Goal: Ask a question: Seek information or help from site administrators or community

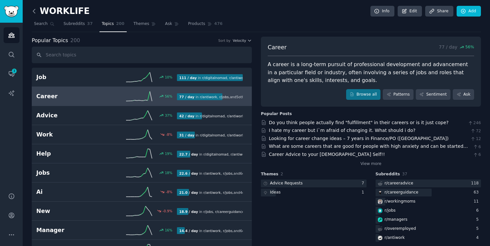
click at [34, 12] on icon at bounding box center [34, 11] width 7 height 7
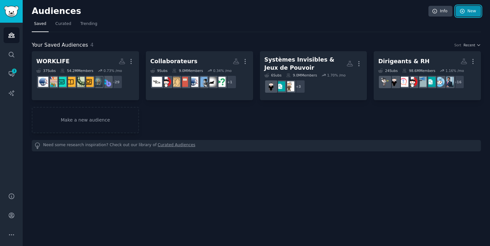
click at [474, 11] on link "New" at bounding box center [468, 11] width 25 height 11
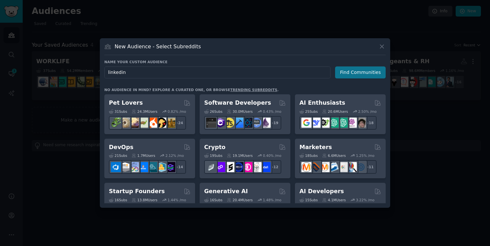
type input "linkedin"
click at [351, 74] on button "Find Communities" at bounding box center [360, 72] width 51 height 12
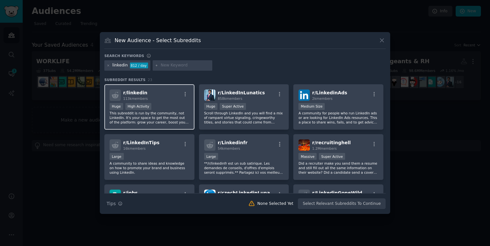
click at [163, 101] on div "r/ linkedin 113k members" at bounding box center [150, 94] width 80 height 11
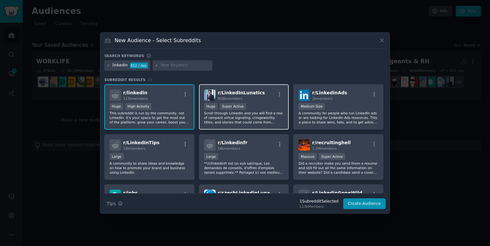
click at [273, 104] on div ">= 95th percentile for submissions / day Huge Super Active" at bounding box center [244, 107] width 80 height 8
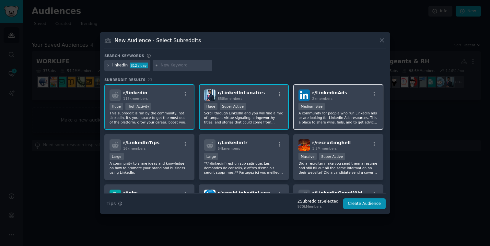
click at [342, 115] on p "A community for people who run LinkedIn ads or are looking for LinkedIn Ads res…" at bounding box center [339, 118] width 80 height 14
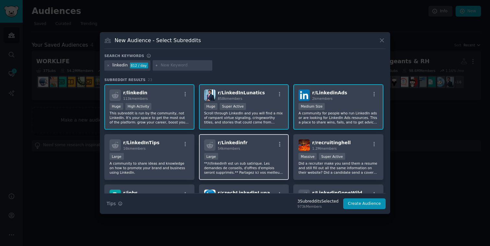
click at [255, 142] on div "r/ Linkedinfr 54k members" at bounding box center [244, 144] width 80 height 11
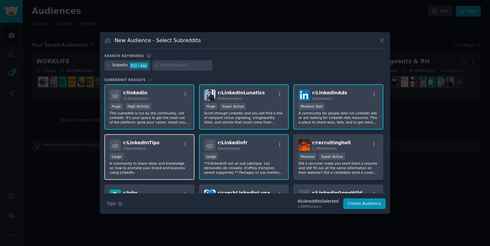
click at [151, 152] on div "r/ LinkedInTips 16k members Large A community to share ideas and knowledge on h…" at bounding box center [149, 157] width 90 height 46
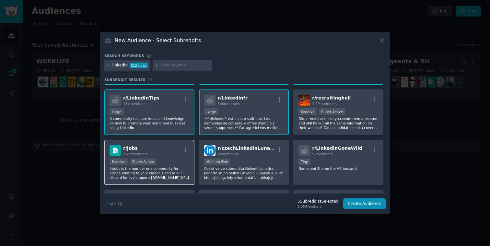
scroll to position [45, 0]
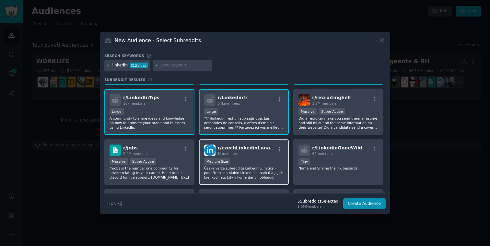
click at [248, 165] on div "Medium Size" at bounding box center [244, 162] width 80 height 8
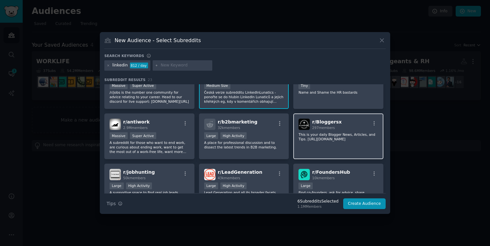
scroll to position [147, 0]
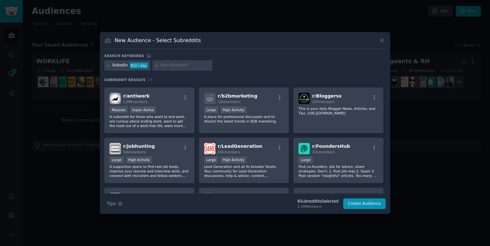
click at [177, 65] on input "text" at bounding box center [185, 66] width 49 height 6
type input "chat gpt"
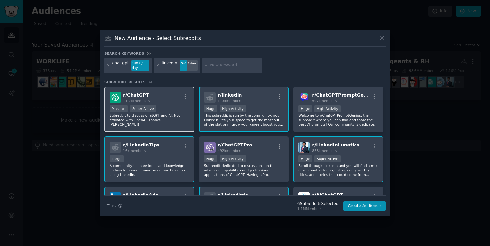
click at [163, 92] on div "r/ ChatGPT 11.2M members" at bounding box center [150, 97] width 80 height 11
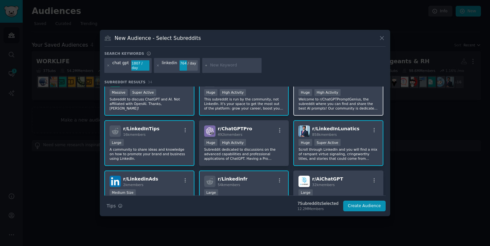
scroll to position [16, 0]
click at [359, 97] on p "Welcome to r/ChatGPTPromptGenius, the subreddit where you can find and share th…" at bounding box center [339, 104] width 80 height 14
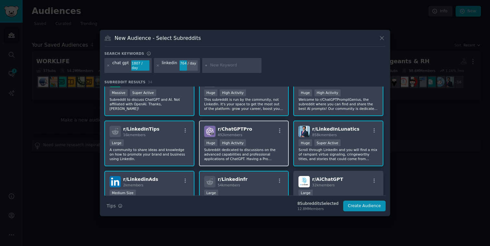
click at [267, 134] on div "r/ ChatGPTPro 492k members" at bounding box center [244, 131] width 80 height 11
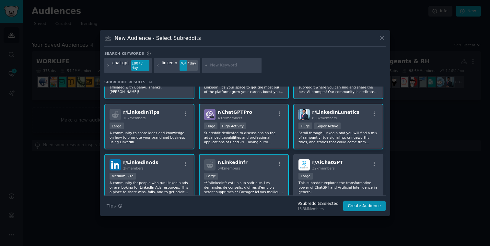
scroll to position [34, 0]
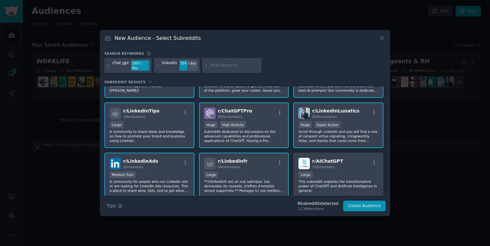
click at [165, 125] on div "Large" at bounding box center [150, 125] width 80 height 8
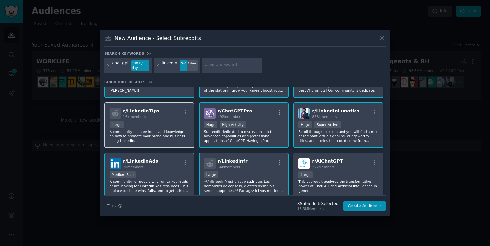
click at [165, 125] on div "Large" at bounding box center [150, 125] width 80 height 8
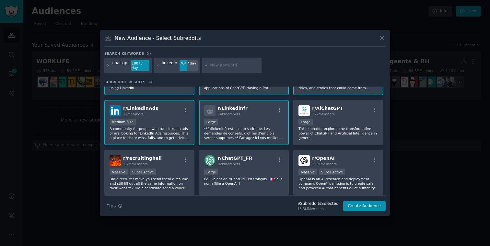
scroll to position [87, 0]
click at [339, 123] on div "Large" at bounding box center [339, 122] width 80 height 8
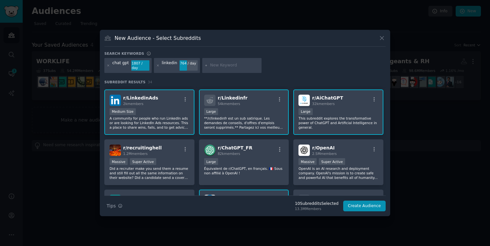
scroll to position [121, 0]
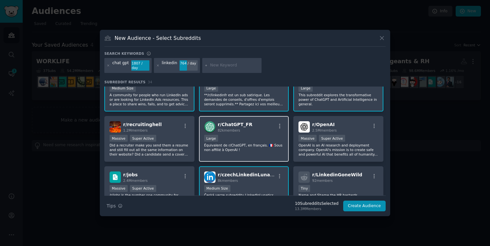
click at [256, 131] on div "r/ ChatGPT_FR 82k members Large Équivalent de r/ChatGPT, en français. 🇫🇷 Sous n…" at bounding box center [244, 139] width 90 height 46
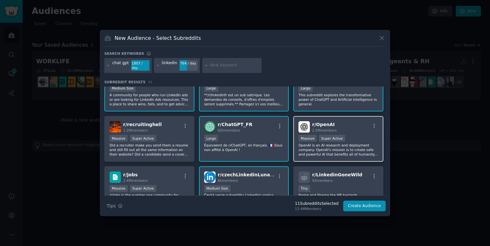
click at [352, 125] on div "r/ OpenAI 2.5M members" at bounding box center [339, 126] width 80 height 11
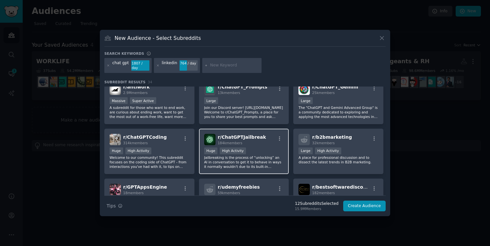
scroll to position [260, 0]
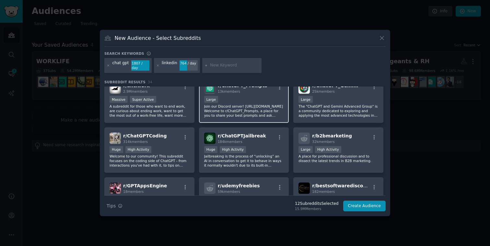
click at [259, 104] on p "Join our Discord server! [URL][DOMAIN_NAME] Welcome to r/ChatGPT_Prompts, a pla…" at bounding box center [244, 111] width 80 height 14
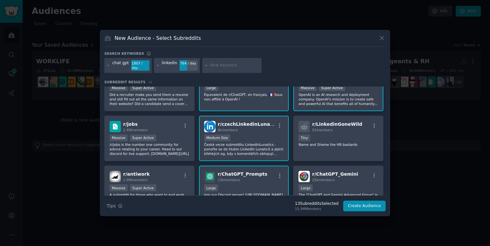
scroll to position [165, 0]
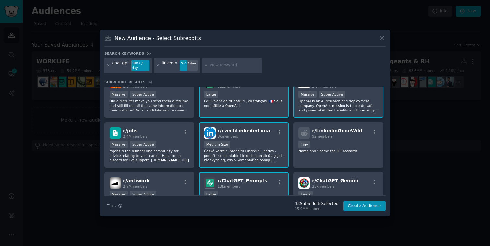
click at [230, 66] on input "text" at bounding box center [234, 66] width 49 height 6
type input "s"
type input "marketing strategie"
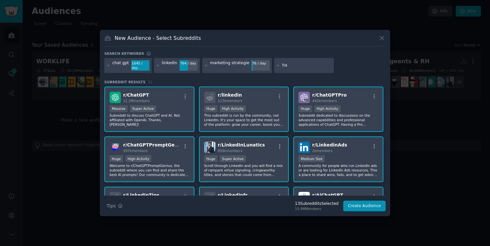
type input "h"
type input "growth hacking"
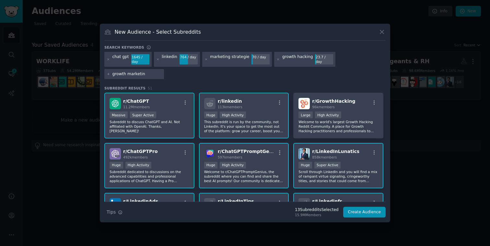
type input "growth marketing"
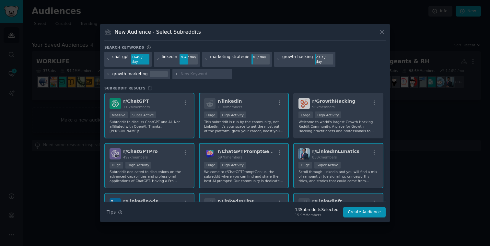
click at [353, 108] on div "r/ ChatGPT 11.2M members >= 95th percentile for submissions / day Massive Super…" at bounding box center [244, 147] width 281 height 109
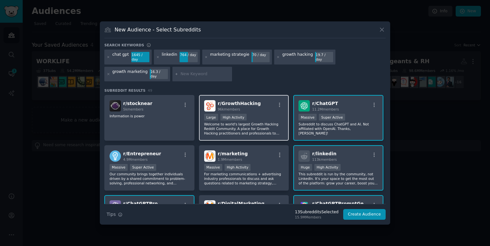
click at [259, 114] on div ">= 80th percentile for submissions / day Large High Activity" at bounding box center [244, 118] width 80 height 8
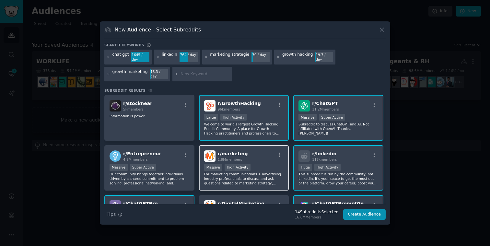
click at [261, 156] on div "r/ marketing 1.9M members" at bounding box center [244, 155] width 80 height 11
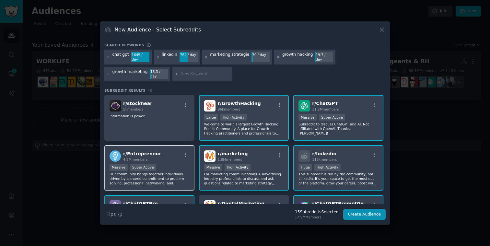
click at [156, 154] on div "r/ Entrepreneur 4.9M members" at bounding box center [150, 155] width 80 height 11
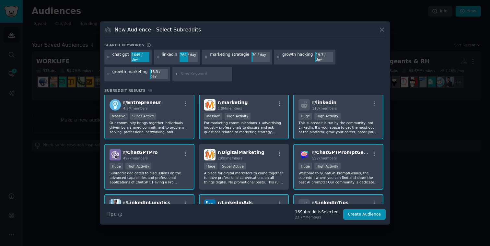
scroll to position [52, 0]
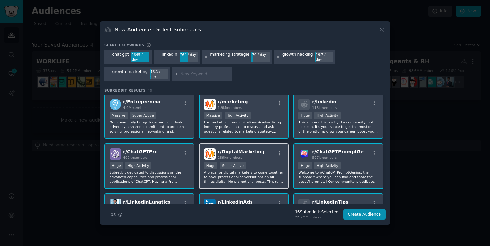
click at [261, 159] on div "r/ DigitalMarketing 289k members 100,000 - 1,000,000 members Huge Super Active …" at bounding box center [244, 166] width 90 height 46
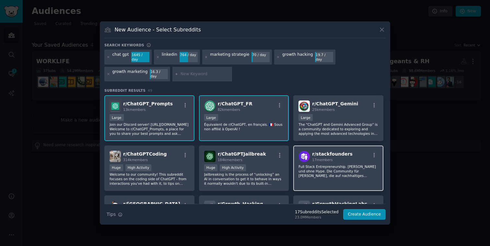
scroll to position [397, 0]
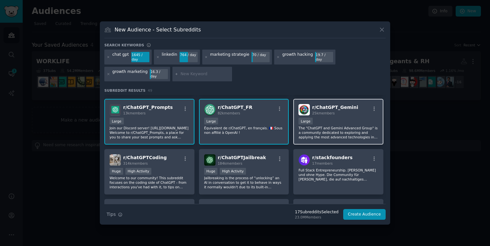
click at [351, 119] on div "Large" at bounding box center [339, 122] width 80 height 8
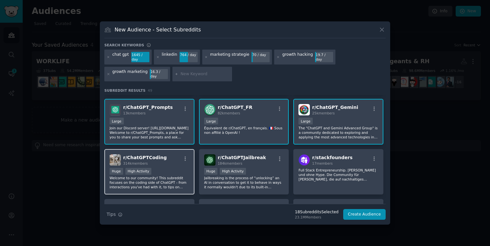
click at [176, 159] on div "r/ ChatGPTCoding 314k members" at bounding box center [150, 159] width 80 height 11
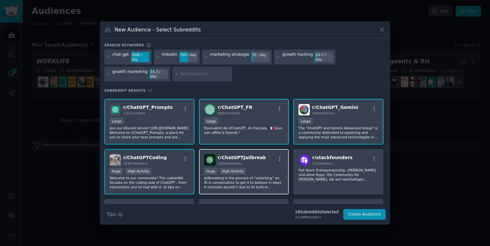
click at [268, 164] on div "r/ ChatGPTJailbreak 184k members >= 80th percentile for submissions / day Huge …" at bounding box center [244, 172] width 90 height 46
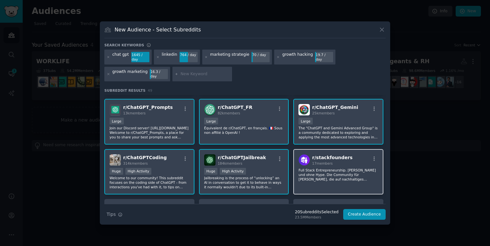
click at [358, 161] on div "r/ stackfounders 17 members" at bounding box center [339, 159] width 80 height 11
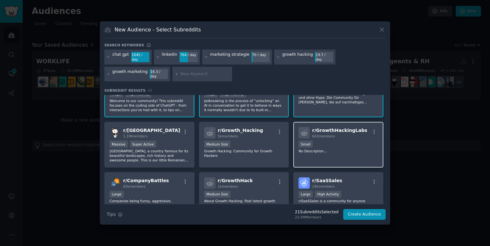
scroll to position [475, 0]
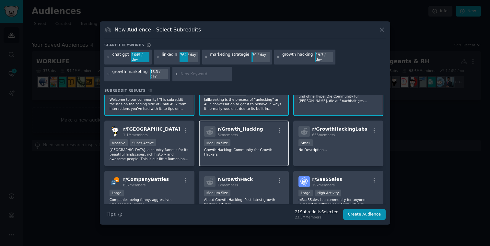
click at [258, 140] on div "Medium Size" at bounding box center [244, 143] width 80 height 8
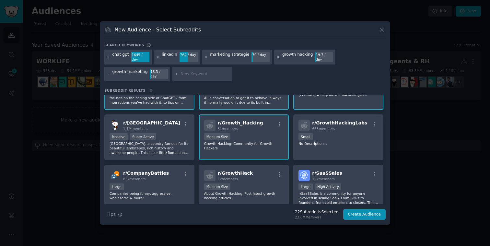
scroll to position [484, 0]
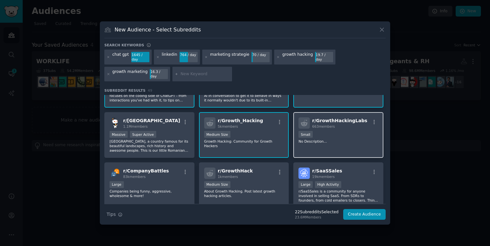
click at [352, 139] on p "No Description..." at bounding box center [339, 141] width 80 height 5
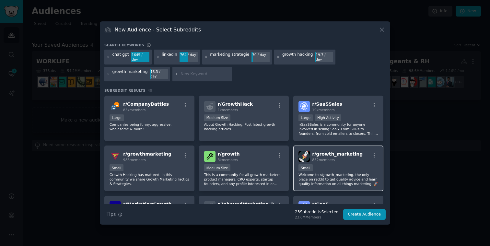
scroll to position [553, 0]
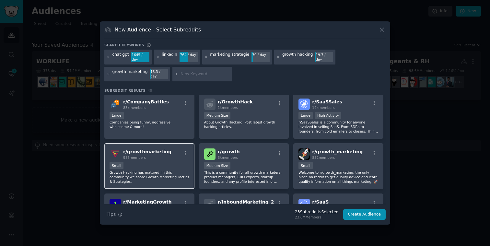
click at [174, 162] on div "Small" at bounding box center [150, 166] width 80 height 8
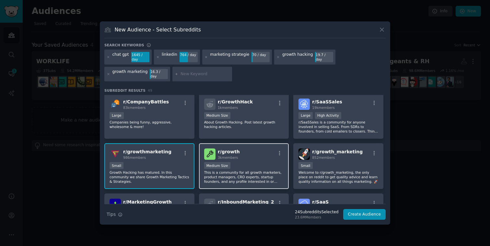
click at [264, 162] on div "1000 - 10,000 members Medium Size" at bounding box center [244, 166] width 80 height 8
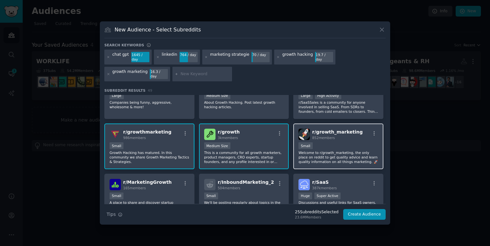
scroll to position [573, 0]
click at [357, 142] on div "100 - 1000 members Small" at bounding box center [339, 146] width 80 height 8
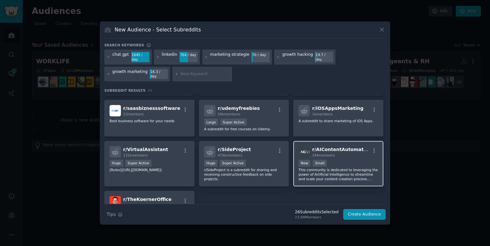
scroll to position [697, 0]
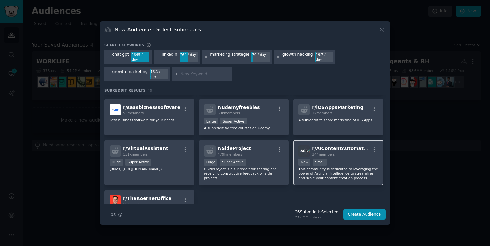
click at [357, 159] on div "New Small" at bounding box center [339, 163] width 80 height 8
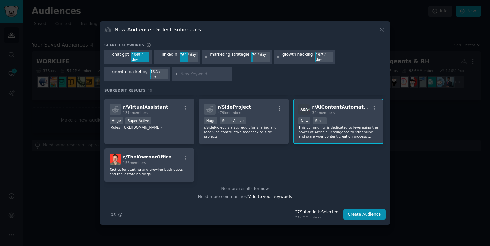
scroll to position [739, 0]
click at [363, 212] on button "Create Audience" at bounding box center [364, 214] width 43 height 11
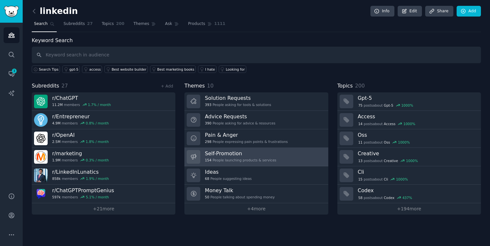
click at [270, 157] on h3 "Self-Promotion" at bounding box center [240, 153] width 71 height 7
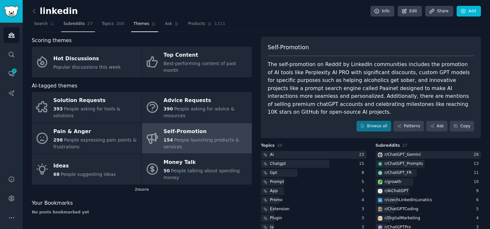
click at [77, 25] on span "Subreddits" at bounding box center [74, 24] width 21 height 6
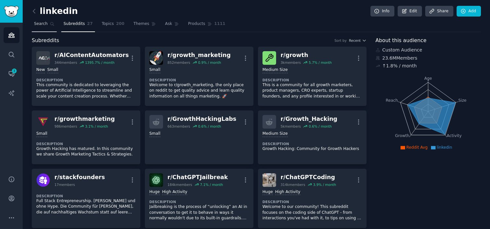
click at [39, 25] on span "Search" at bounding box center [41, 24] width 14 height 6
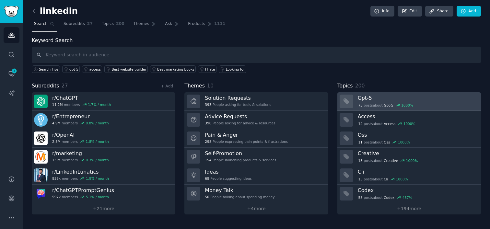
click at [390, 99] on h3 "Gpt-5" at bounding box center [417, 98] width 119 height 7
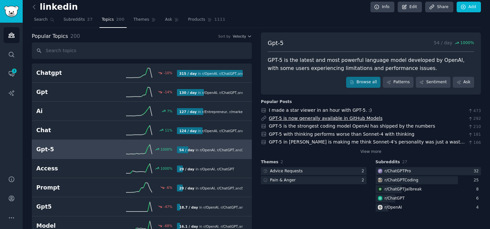
scroll to position [1, 0]
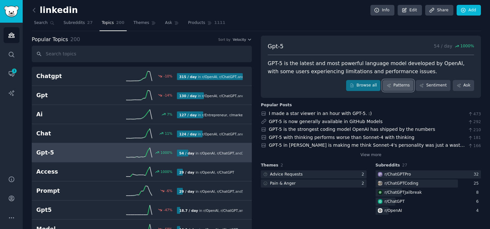
click at [397, 85] on link "Patterns" at bounding box center [398, 85] width 30 height 11
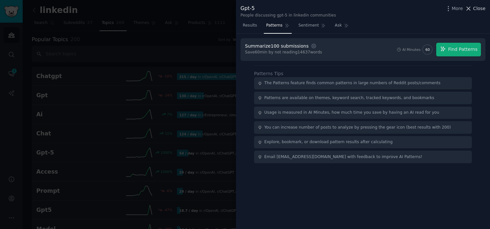
click at [476, 8] on span "Close" at bounding box center [479, 8] width 12 height 7
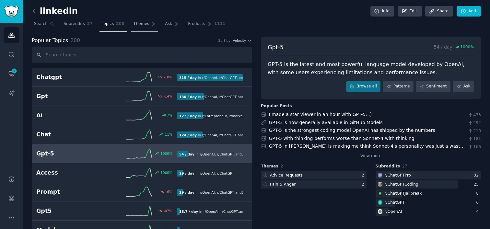
click at [143, 26] on span "Themes" at bounding box center [142, 24] width 16 height 6
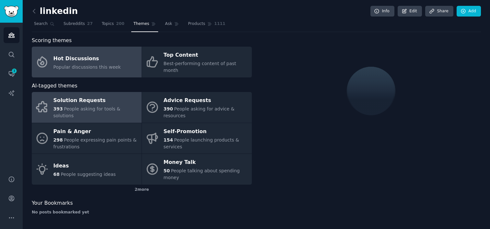
click at [75, 60] on div "Hot Discussions" at bounding box center [87, 59] width 67 height 10
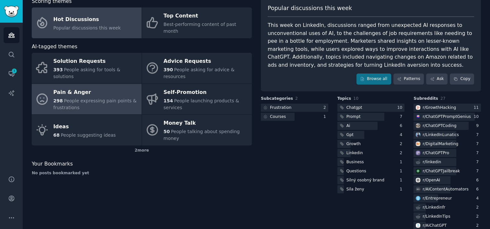
scroll to position [39, 0]
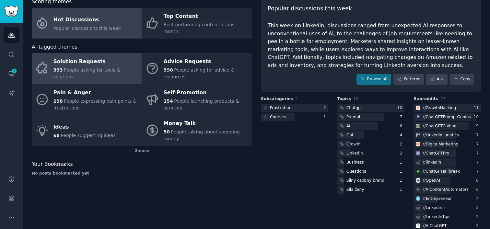
click at [80, 62] on div "Solution Requests" at bounding box center [96, 62] width 85 height 10
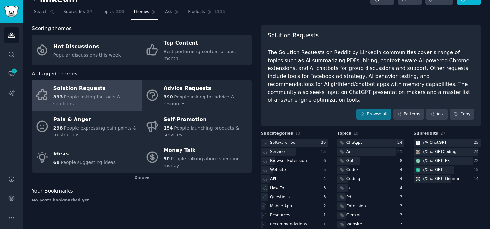
scroll to position [14, 0]
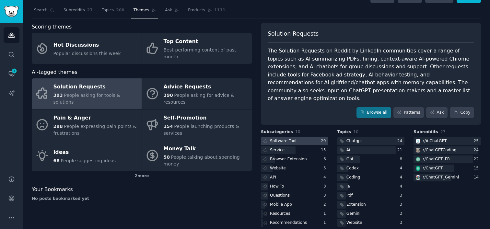
click at [306, 137] on div at bounding box center [294, 141] width 67 height 8
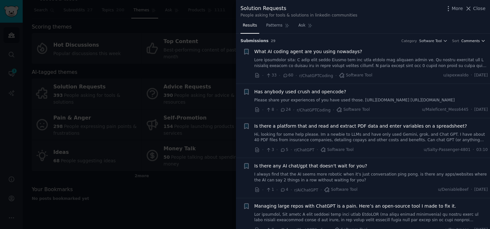
click at [481, 42] on icon "button" at bounding box center [483, 41] width 5 height 5
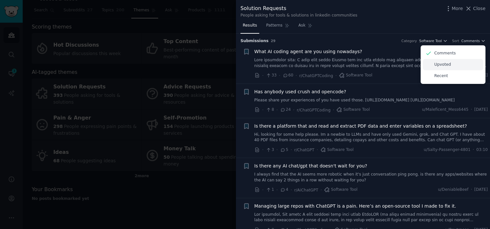
click at [452, 64] on div "Upvoted" at bounding box center [453, 64] width 60 height 11
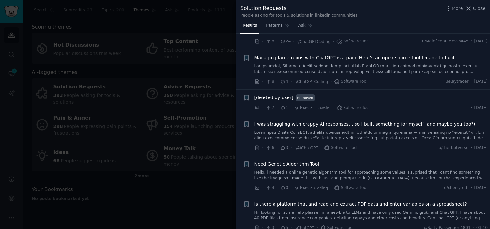
scroll to position [70, 0]
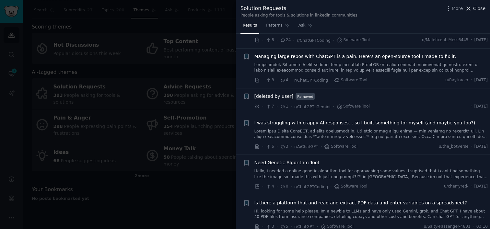
click at [474, 7] on span "Close" at bounding box center [479, 8] width 12 height 7
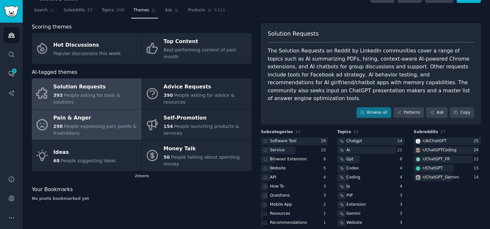
click at [77, 115] on div "Pain & Anger" at bounding box center [96, 118] width 85 height 10
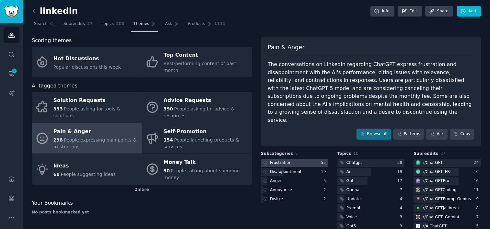
click at [293, 159] on div at bounding box center [294, 163] width 67 height 8
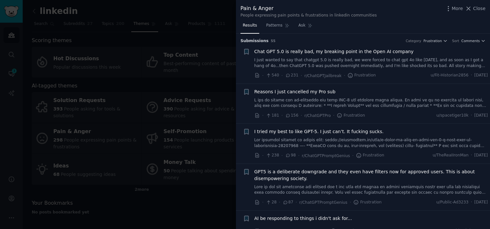
click at [476, 11] on span "Close" at bounding box center [479, 8] width 12 height 7
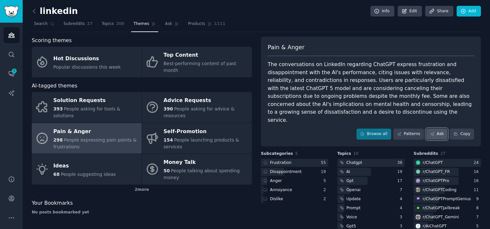
click at [434, 129] on link "Ask" at bounding box center [436, 134] width 21 height 11
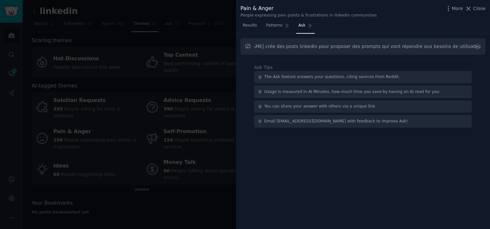
scroll to position [0, 31]
type input "[PERSON_NAME] crée des posts linkedin pour proposer des prompts qui vont répond…"
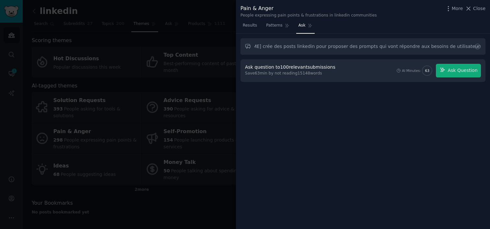
scroll to position [0, 0]
click at [318, 68] on div "Ask question to 100 relevant submissions" at bounding box center [290, 67] width 90 height 7
click at [314, 104] on div "[PERSON_NAME] crée des posts linkedin pour proposer des prompts qui vont répond…" at bounding box center [363, 132] width 254 height 196
click at [278, 66] on div "Ask question to 100 relevant submissions" at bounding box center [290, 67] width 90 height 7
click at [283, 43] on input "[PERSON_NAME] crée des posts linkedin pour proposer des prompts qui vont répond…" at bounding box center [363, 46] width 245 height 17
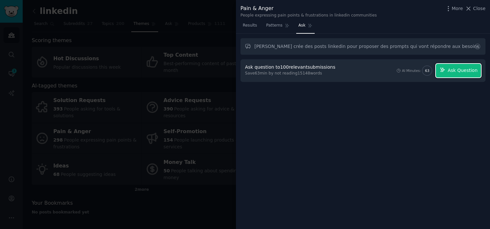
click at [468, 71] on span "Ask Question" at bounding box center [463, 70] width 30 height 7
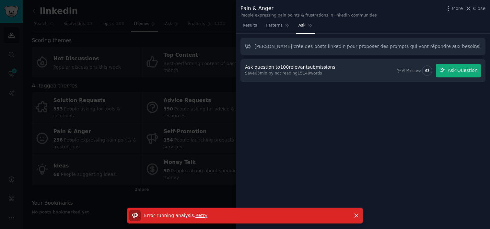
click at [377, 114] on div "[PERSON_NAME] crée des posts linkedin pour proposer des prompts qui vont répond…" at bounding box center [363, 132] width 254 height 196
click at [478, 9] on span "Close" at bounding box center [479, 8] width 12 height 7
